Goal: Information Seeking & Learning: Learn about a topic

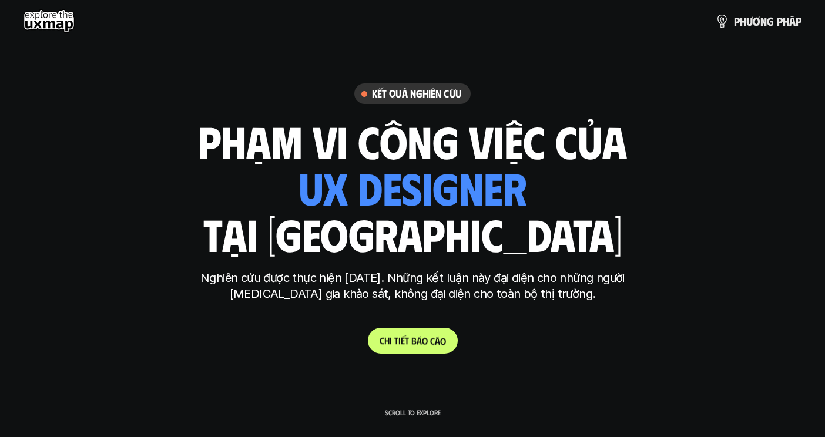
click at [401, 340] on p "C h i t i ế t b á o c á o" at bounding box center [413, 340] width 66 height 11
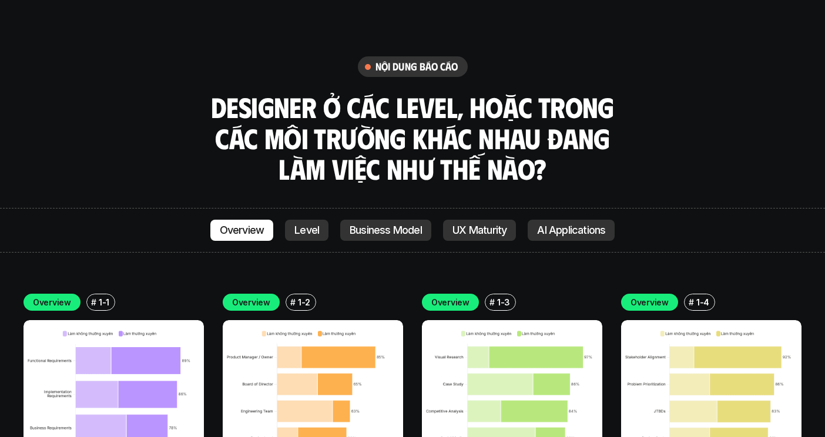
scroll to position [3187, 0]
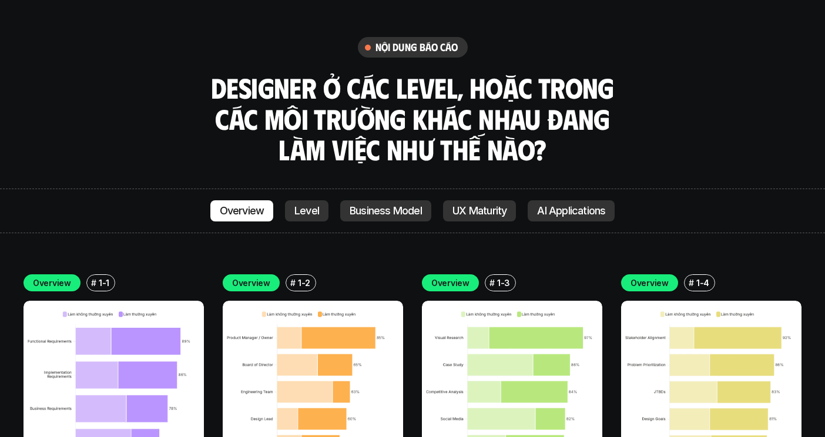
click at [118, 301] on img at bounding box center [114, 391] width 180 height 180
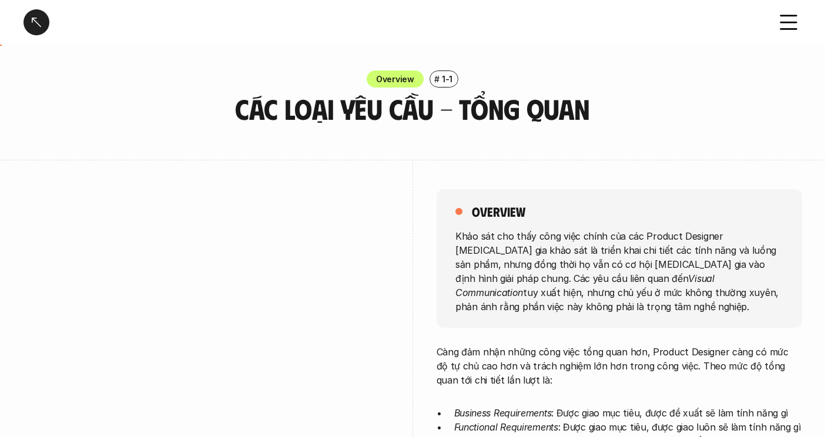
click at [28, 17] on div at bounding box center [37, 22] width 26 height 26
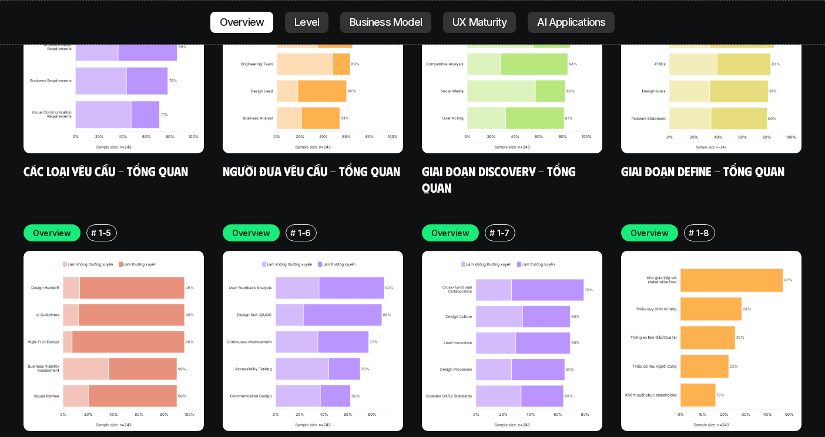
scroll to position [3294, 0]
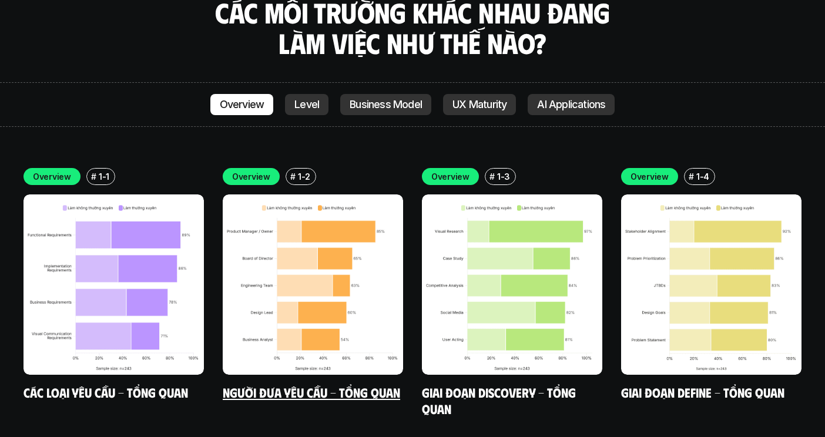
click at [309, 195] on img at bounding box center [313, 285] width 180 height 180
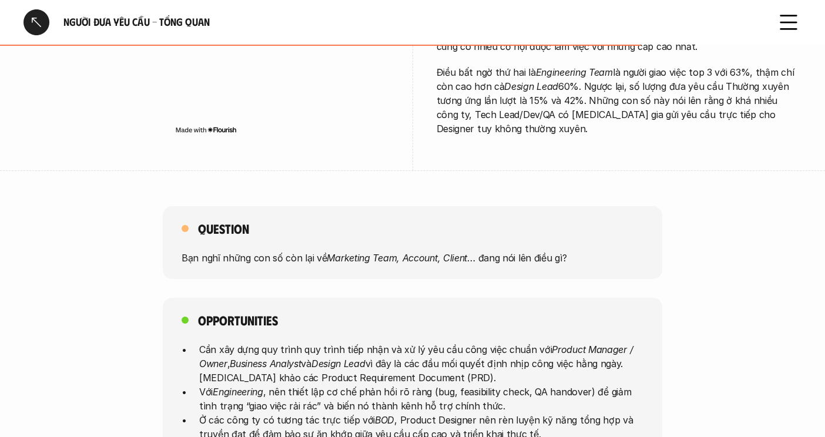
scroll to position [532, 0]
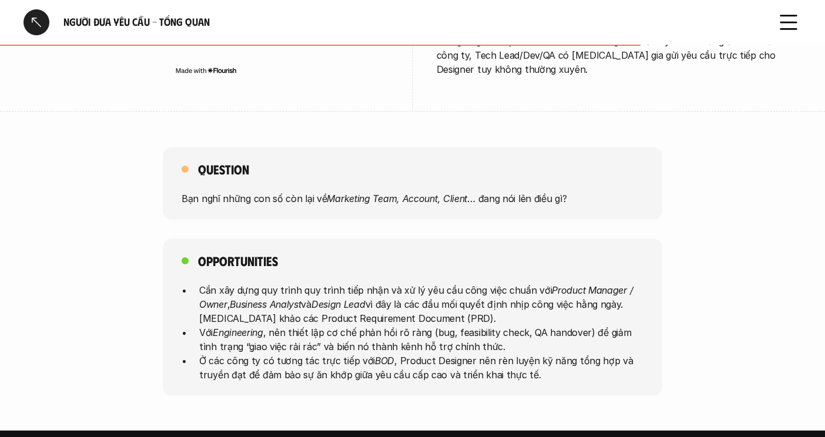
click at [35, 18] on div at bounding box center [37, 22] width 26 height 26
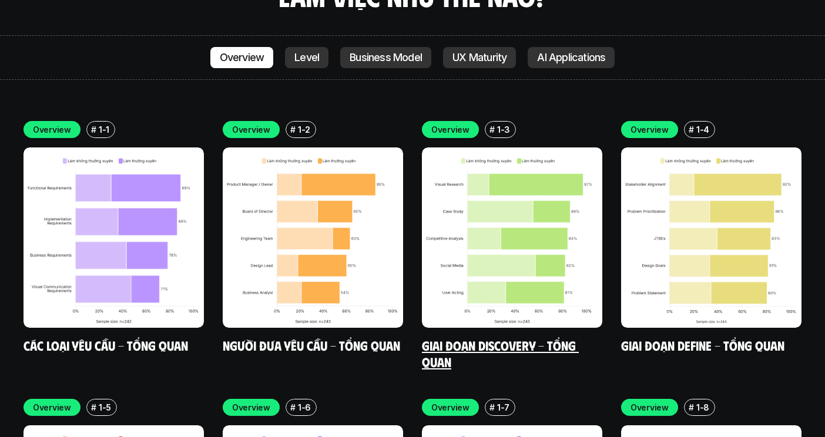
click at [480, 279] on div "Overview # 1-3 Giai đoạn Discovery - Tổng quan" at bounding box center [512, 245] width 180 height 249
click at [480, 148] on img at bounding box center [512, 238] width 180 height 180
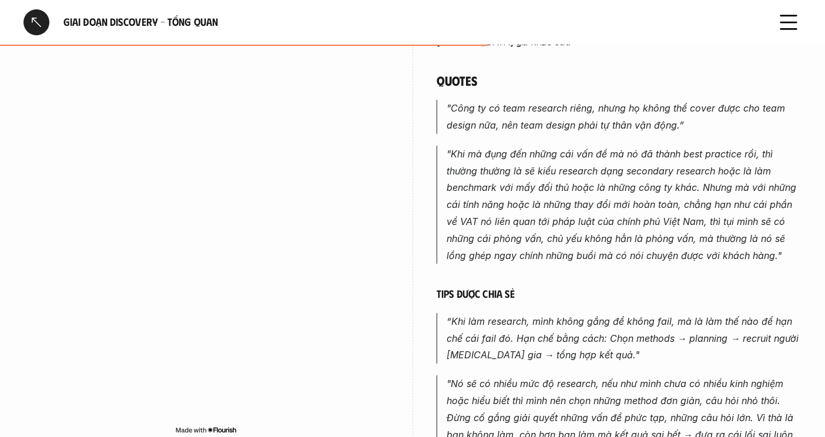
scroll to position [772, 0]
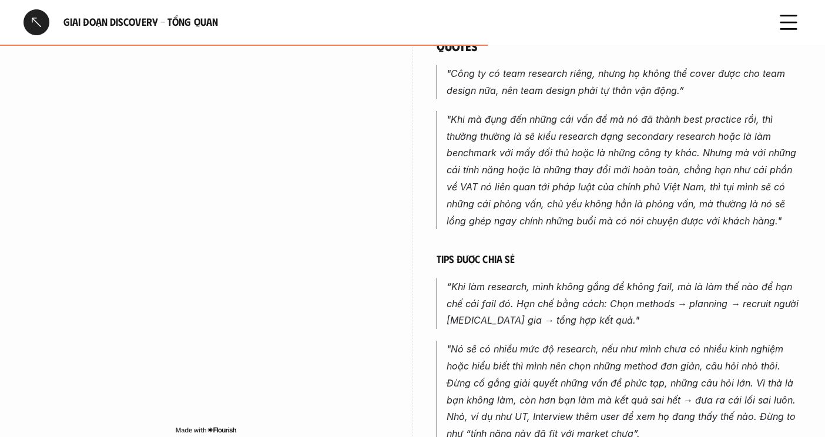
click at [42, 19] on div at bounding box center [37, 22] width 26 height 26
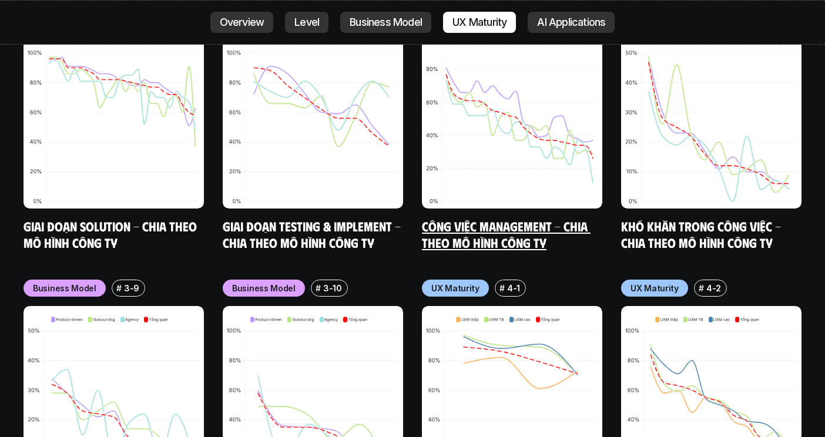
scroll to position [6156, 0]
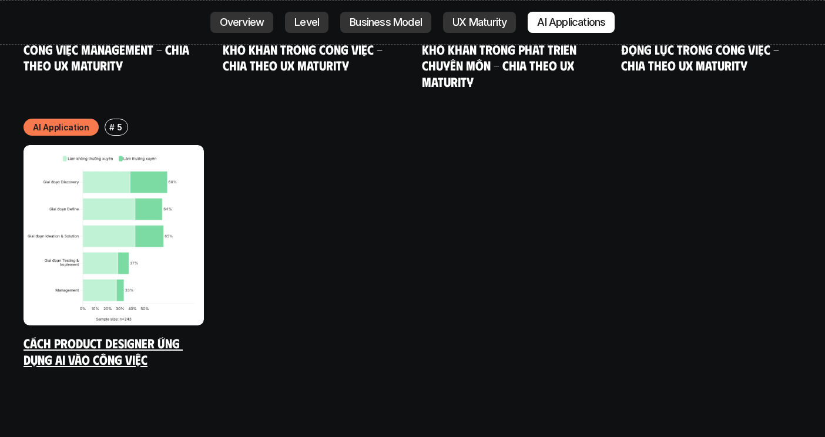
click at [138, 335] on link "Cách Product Designer ứng dụng AI vào công việc" at bounding box center [103, 351] width 159 height 32
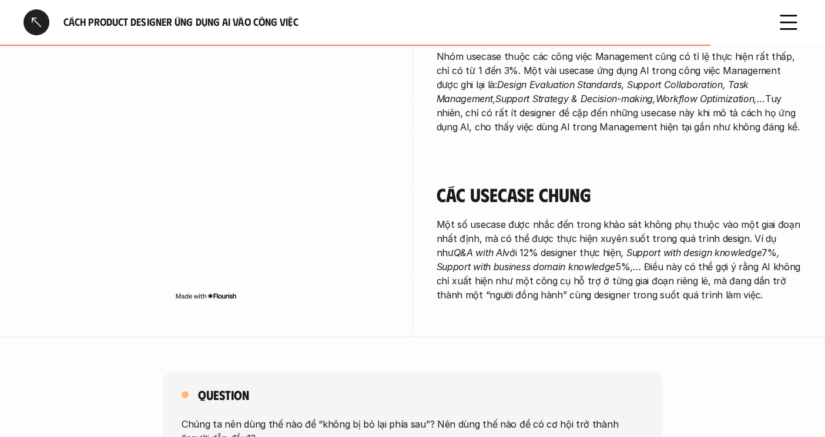
scroll to position [2159, 0]
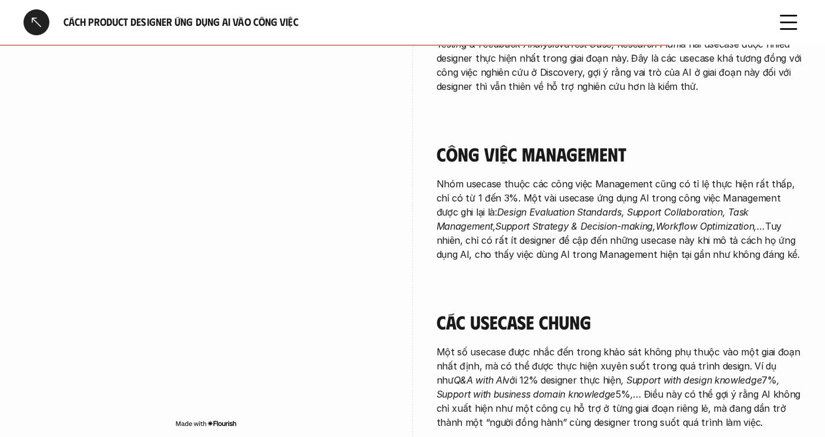
click at [36, 16] on div at bounding box center [37, 22] width 26 height 26
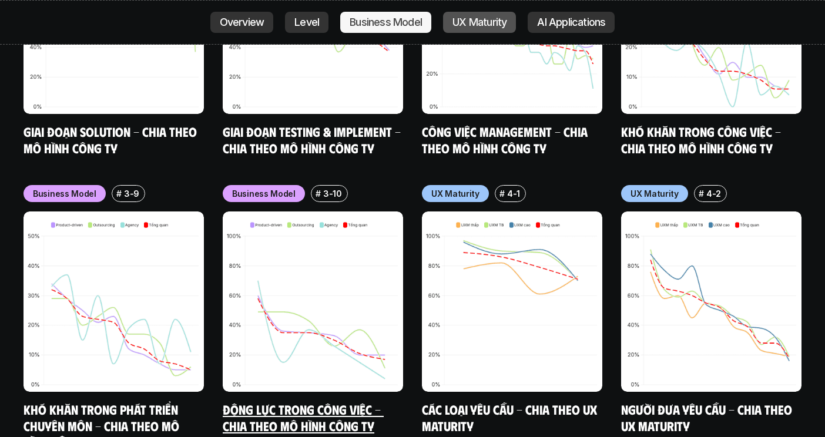
scroll to position [5298, 0]
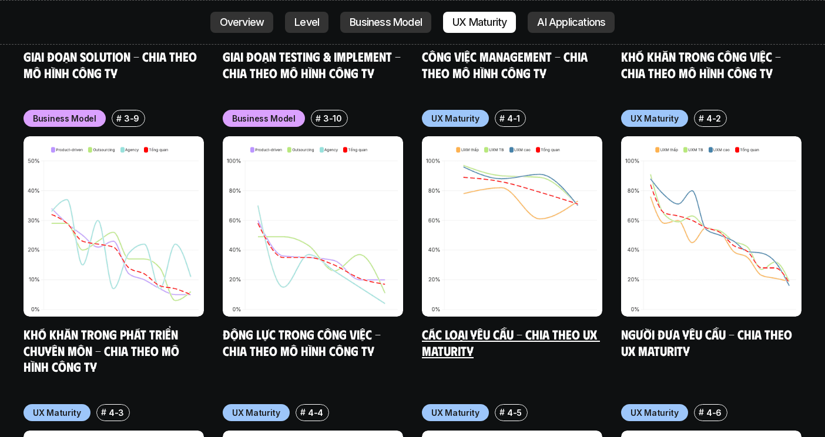
click at [543, 326] on link "Các loại yêu cầu - Chia theo UX Maturity" at bounding box center [511, 342] width 178 height 32
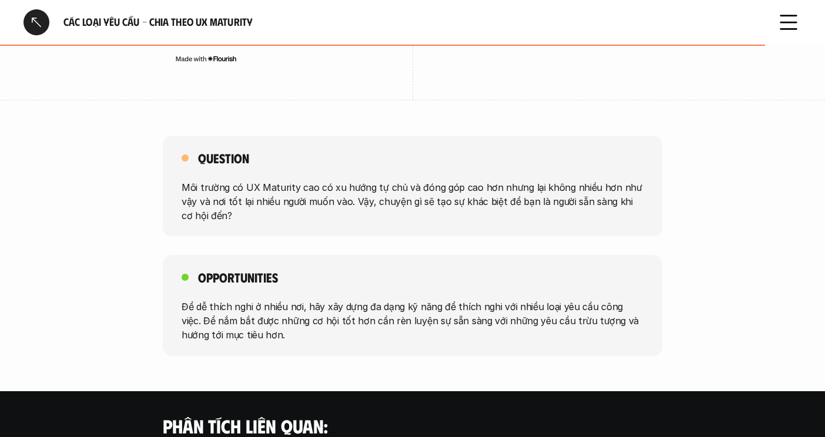
scroll to position [1798, 0]
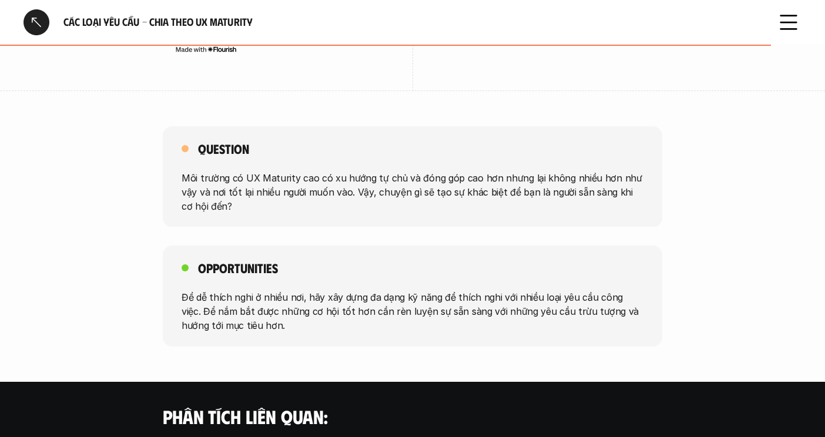
click at [36, 19] on div at bounding box center [37, 22] width 26 height 26
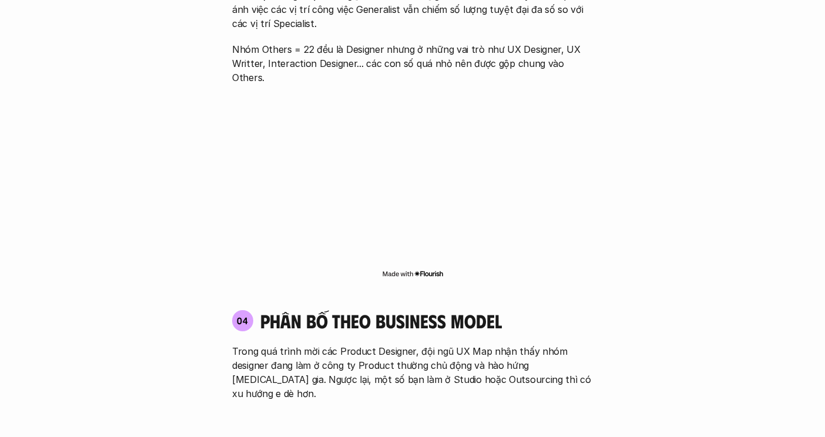
scroll to position [3341, 0]
